Goal: Task Accomplishment & Management: Use online tool/utility

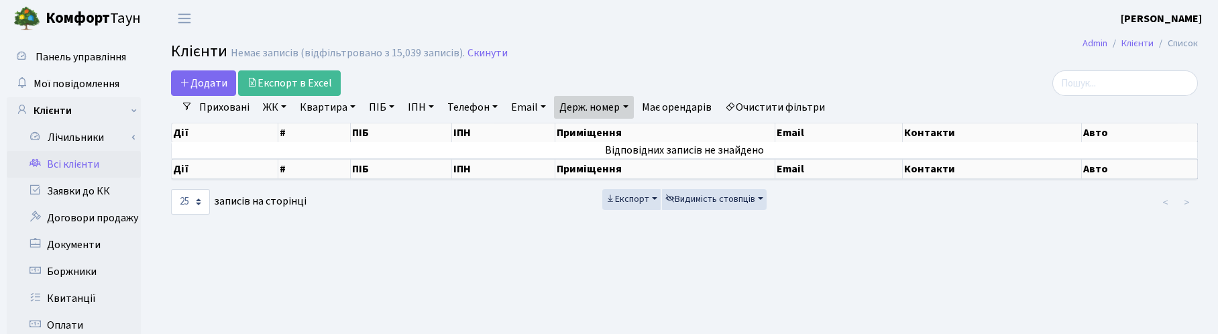
select select "25"
click at [68, 294] on link "Квитанції" at bounding box center [74, 298] width 134 height 27
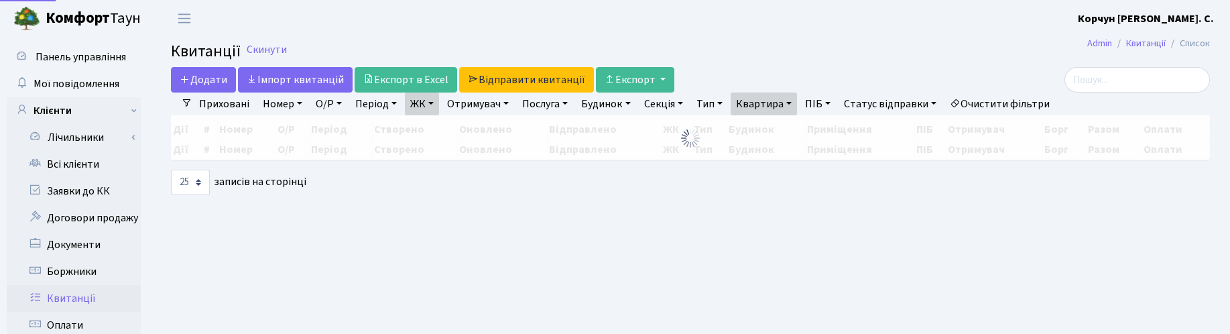
select select "25"
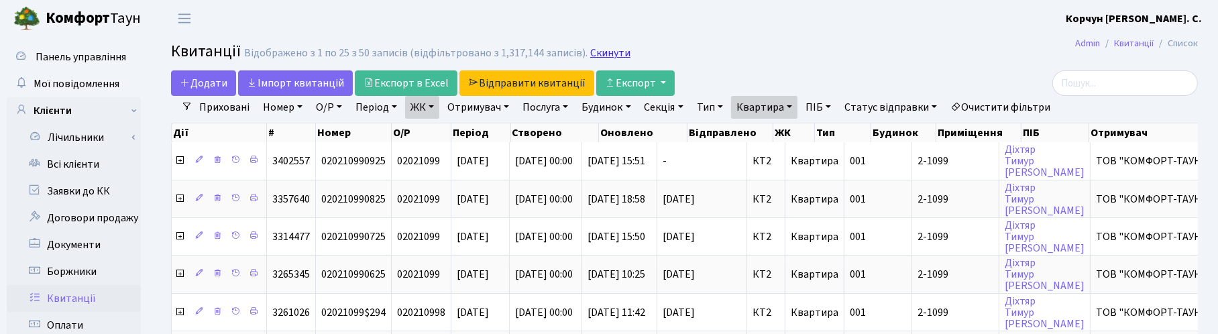
click at [604, 48] on link "Скинути" at bounding box center [610, 53] width 40 height 13
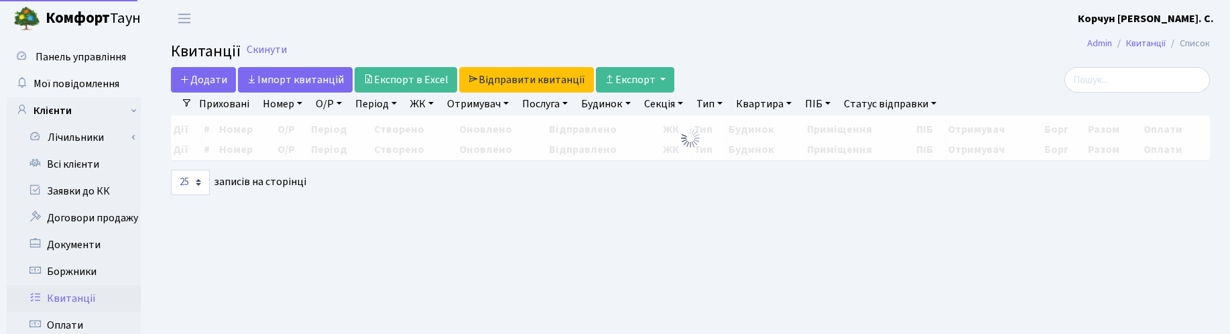
select select "25"
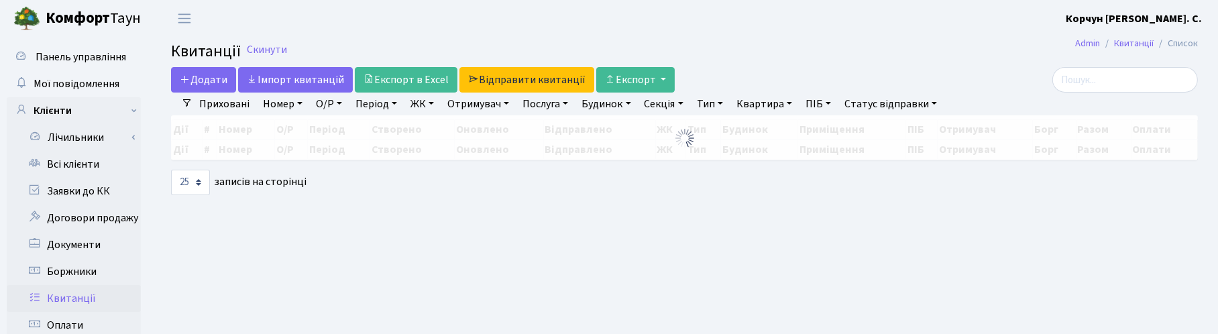
click at [778, 102] on link "Квартира" at bounding box center [764, 104] width 66 height 23
click at [778, 129] on input "text" at bounding box center [771, 129] width 78 height 25
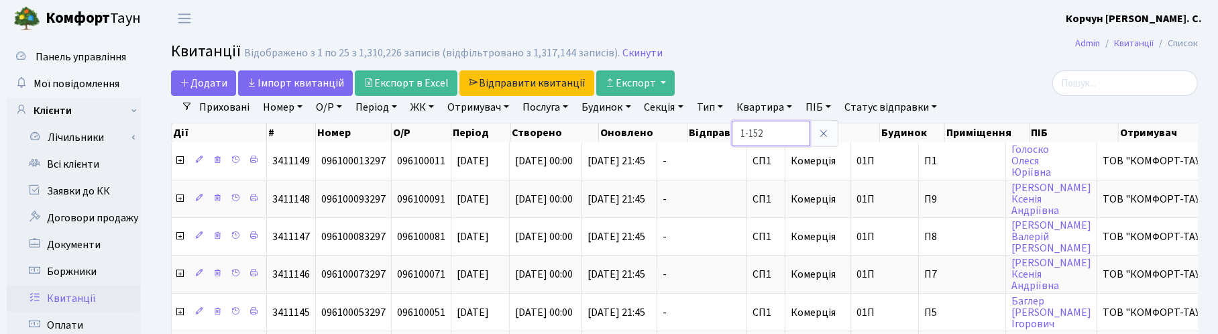
type input "1-152"
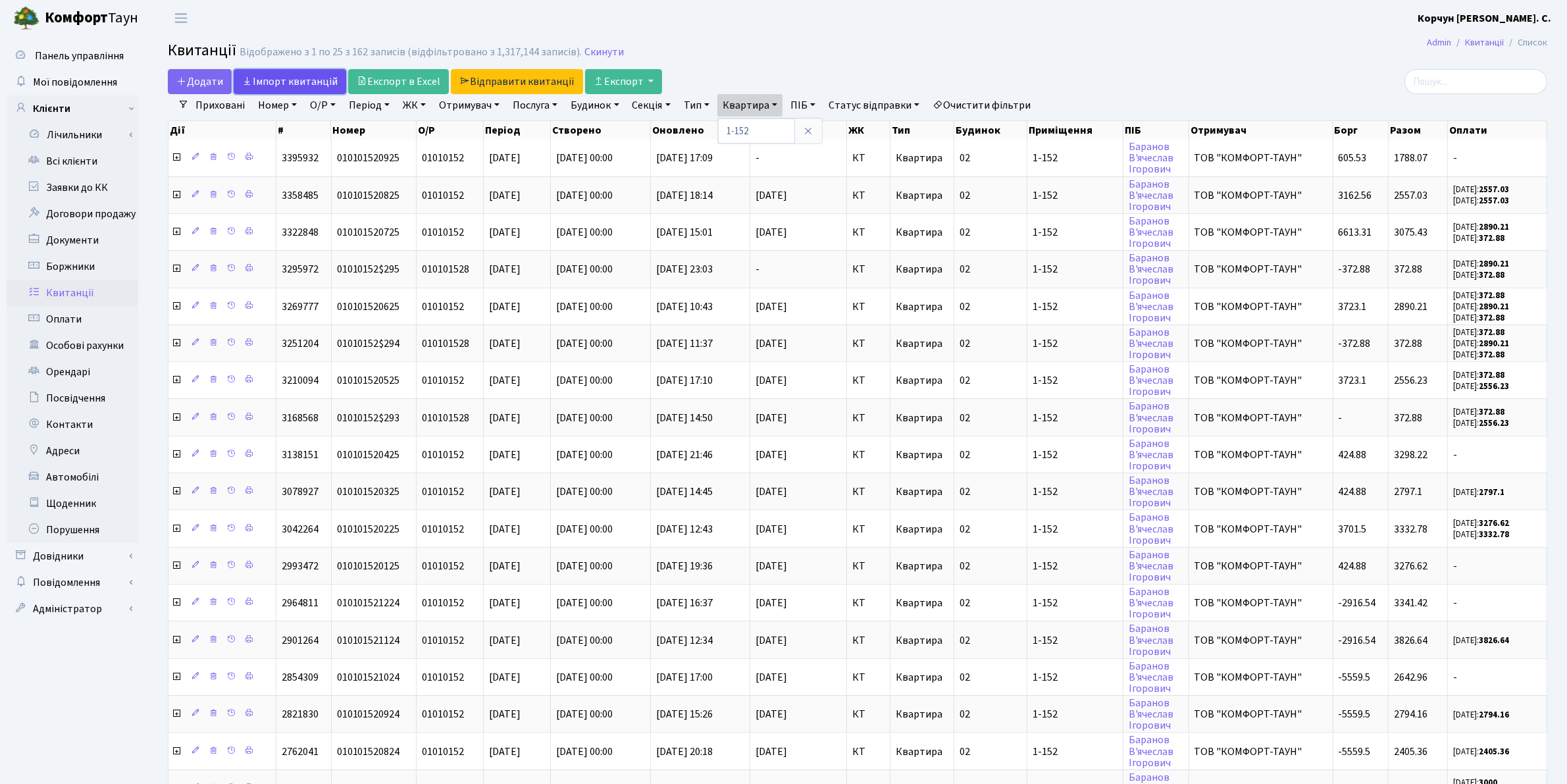
click at [295, 78] on link "Iмпорт квитанцій" at bounding box center [290, 80] width 113 height 25
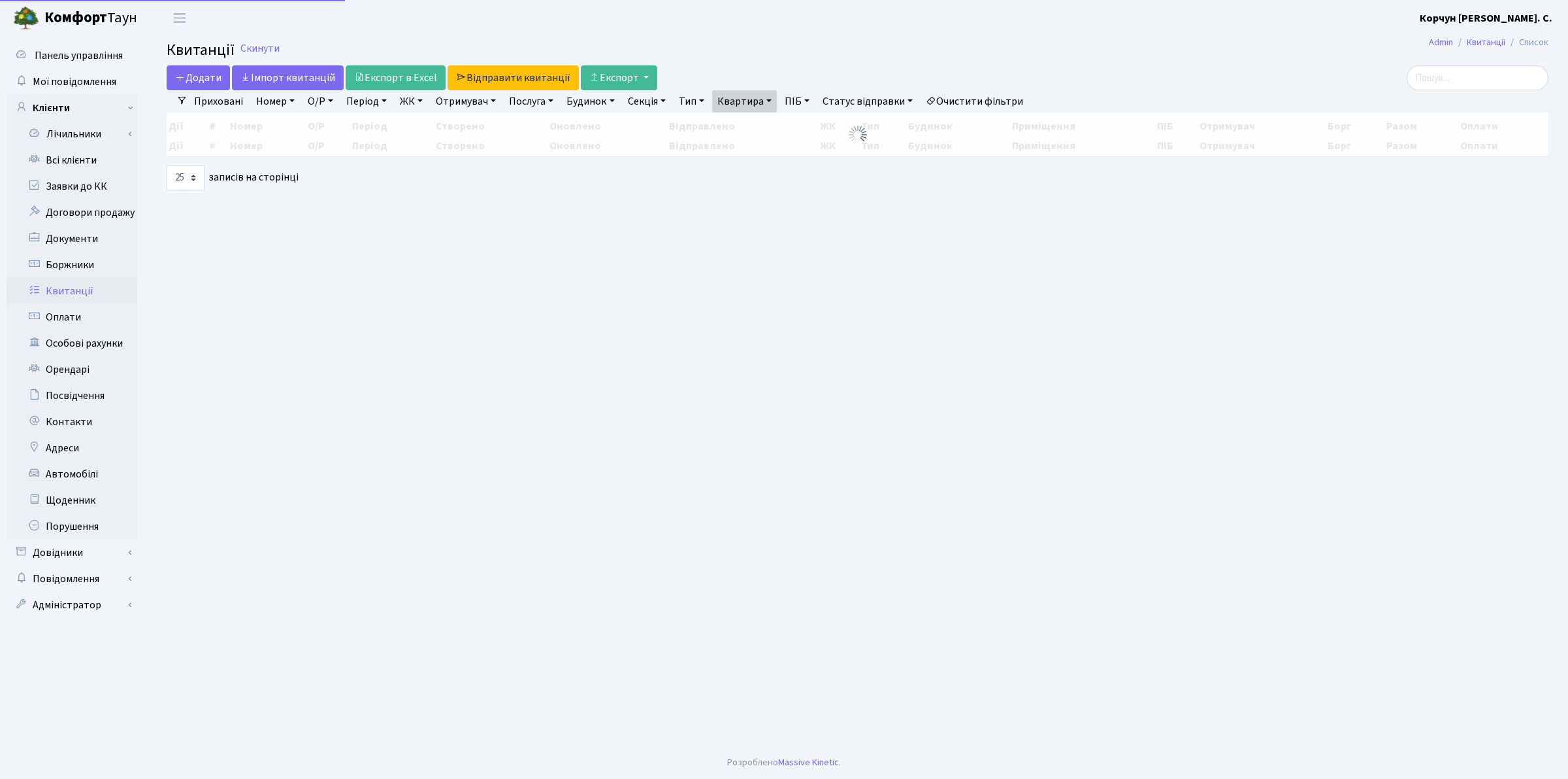
select select "25"
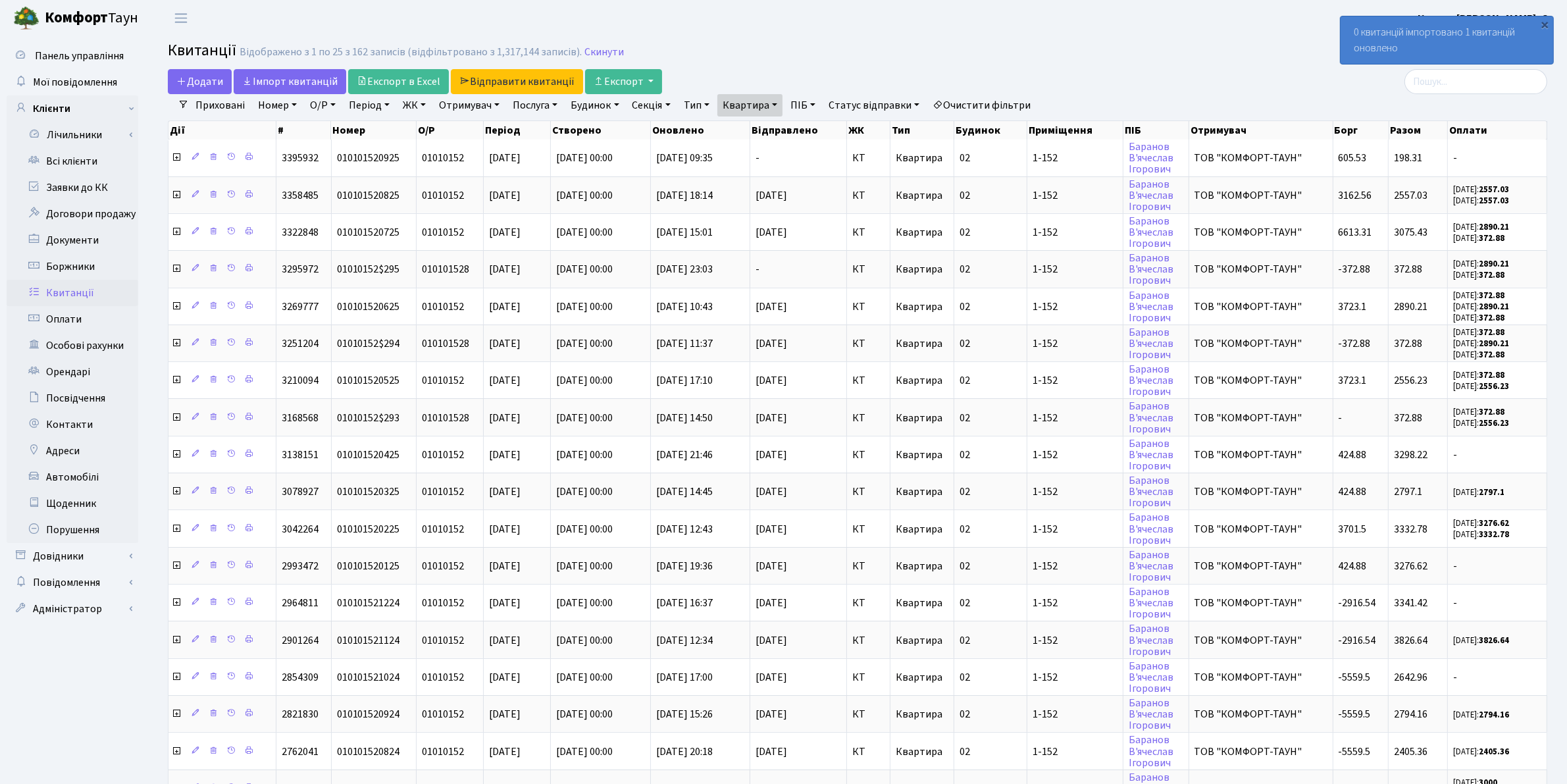
drag, startPoint x: 936, startPoint y: 79, endPoint x: 1044, endPoint y: 57, distance: 110.2
click at [936, 79] on div "Додати Iмпорт квитанцій Експорт в Excel Відправити квитанції Експорт" at bounding box center [624, 80] width 913 height 25
